Goal: Transaction & Acquisition: Purchase product/service

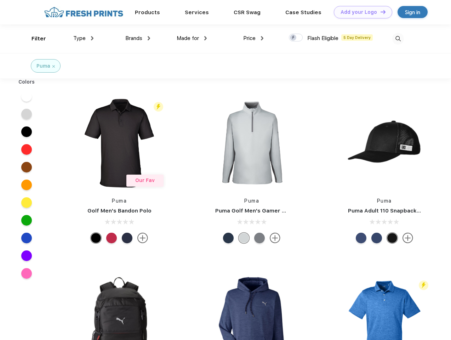
scroll to position [0, 0]
click at [360, 12] on link "Add your Logo Design Tool" at bounding box center [363, 12] width 58 height 12
click at [0, 0] on div "Design Tool" at bounding box center [0, 0] width 0 height 0
click at [380, 12] on link "Add your Logo Design Tool" at bounding box center [363, 12] width 58 height 12
click at [34, 39] on div "Filter" at bounding box center [38, 39] width 15 height 8
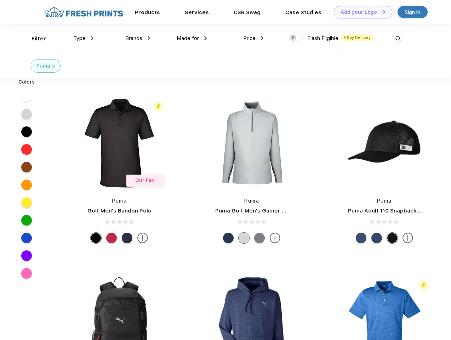
click at [84, 38] on span "Type" at bounding box center [79, 38] width 12 height 6
click at [138, 38] on span "Brands" at bounding box center [133, 38] width 17 height 6
click at [192, 38] on span "Made for" at bounding box center [188, 38] width 22 height 6
click at [253, 38] on span "Price" at bounding box center [249, 38] width 12 height 6
click at [296, 38] on div at bounding box center [296, 38] width 14 height 8
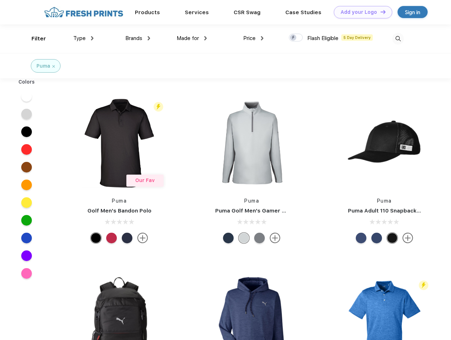
click at [293, 38] on input "checkbox" at bounding box center [291, 35] width 5 height 5
click at [398, 39] on img at bounding box center [398, 39] width 12 height 12
